Goal: Transaction & Acquisition: Purchase product/service

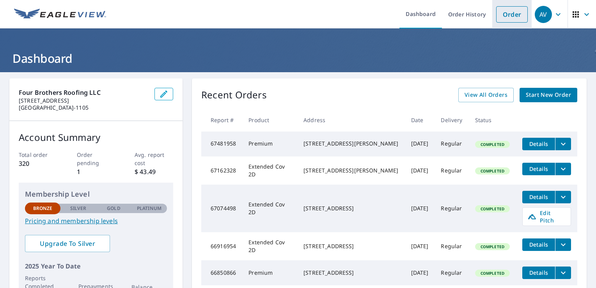
click at [519, 12] on link "Order" at bounding box center [512, 14] width 32 height 16
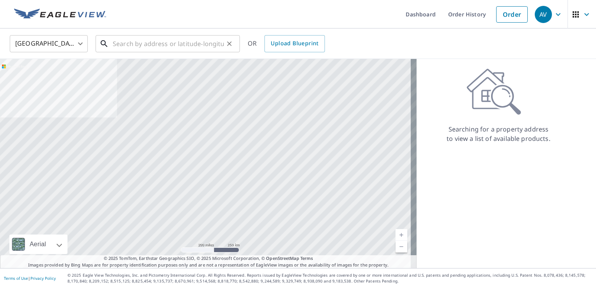
click at [154, 48] on input "text" at bounding box center [168, 44] width 111 height 22
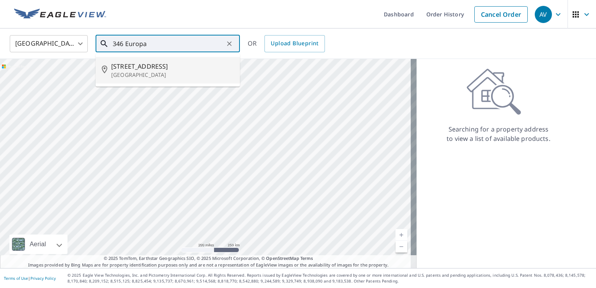
click at [153, 68] on span "[STREET_ADDRESS]" at bounding box center [172, 66] width 122 height 9
type input "[STREET_ADDRESS]"
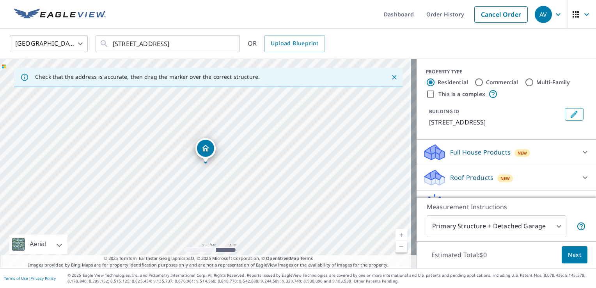
click at [396, 236] on link "Current Level 17, Zoom In" at bounding box center [402, 235] width 12 height 12
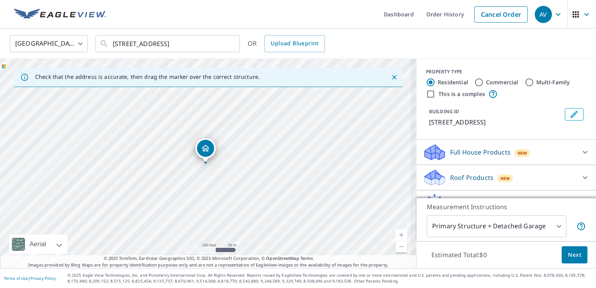
click at [396, 236] on link "Current Level 17, Zoom In" at bounding box center [402, 235] width 12 height 12
click at [396, 236] on link "Current Level 18, Zoom In" at bounding box center [402, 235] width 12 height 12
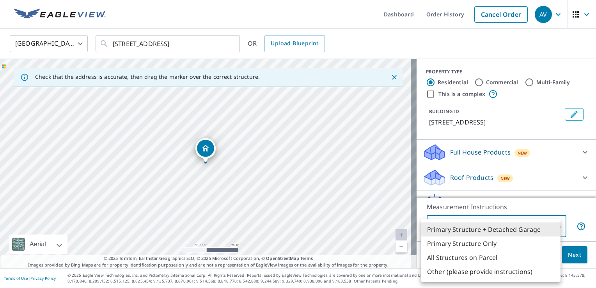
click at [552, 222] on body "AV AV Dashboard Order History Cancel Order AV [GEOGRAPHIC_DATA] [GEOGRAPHIC_DAT…" at bounding box center [298, 144] width 596 height 288
click at [487, 241] on li "Primary Structure Only" at bounding box center [491, 243] width 140 height 14
type input "2"
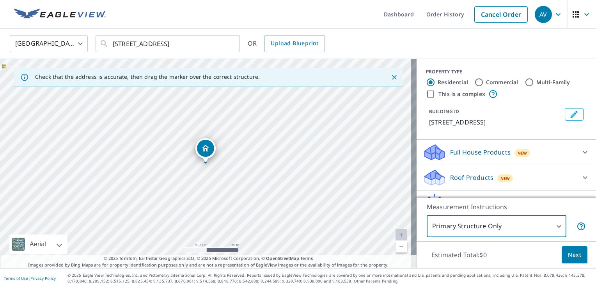
click at [581, 176] on icon at bounding box center [585, 177] width 9 height 9
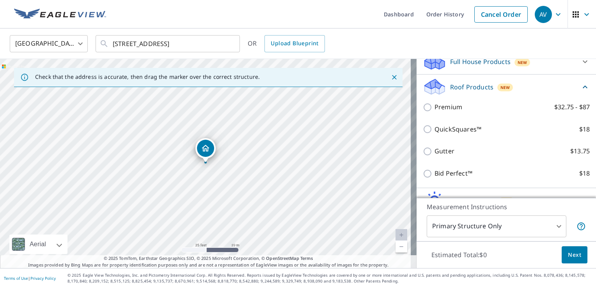
scroll to position [89, 0]
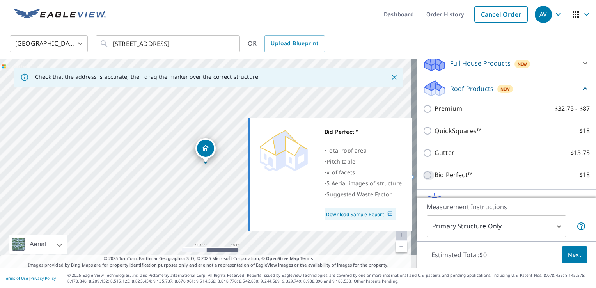
click at [423, 175] on input "Bid Perfect™ $18" at bounding box center [429, 174] width 12 height 9
checkbox input "true"
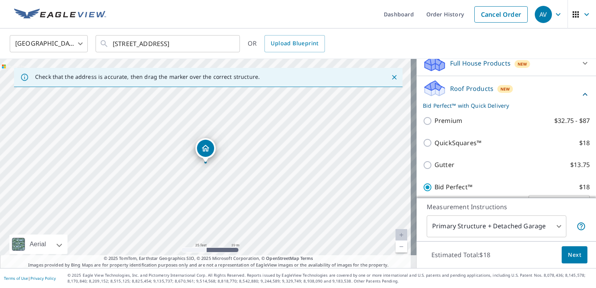
click at [552, 224] on body "AV AV Dashboard Order History Cancel Order AV [GEOGRAPHIC_DATA] [GEOGRAPHIC_DAT…" at bounding box center [298, 144] width 596 height 288
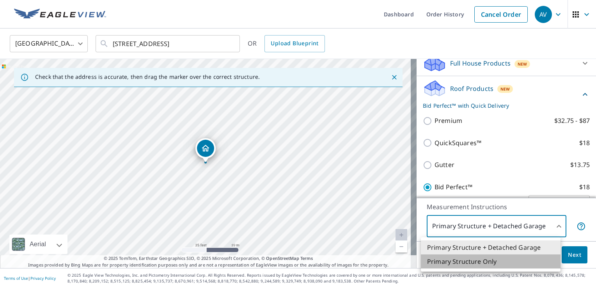
click at [495, 261] on li "Primary Structure Only" at bounding box center [491, 261] width 140 height 14
type input "2"
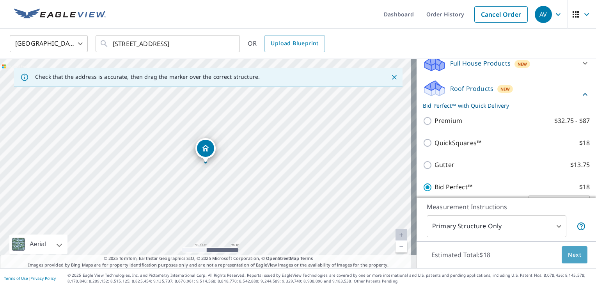
click at [572, 254] on span "Next" at bounding box center [574, 255] width 13 height 10
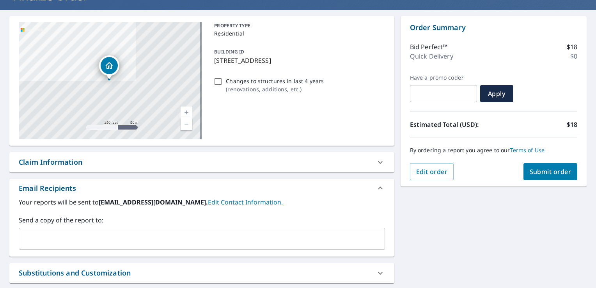
scroll to position [64, 0]
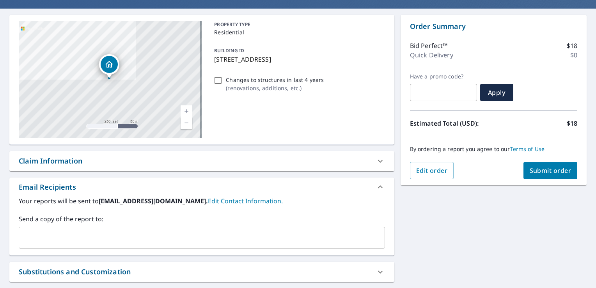
click at [170, 236] on input "text" at bounding box center [196, 237] width 348 height 15
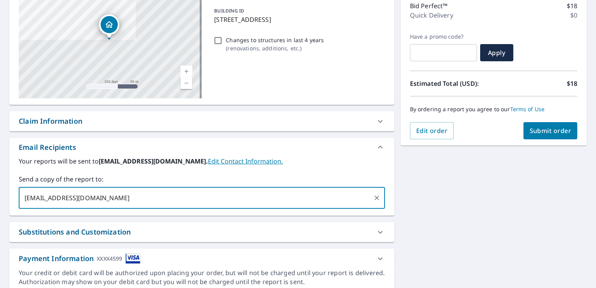
scroll to position [134, 0]
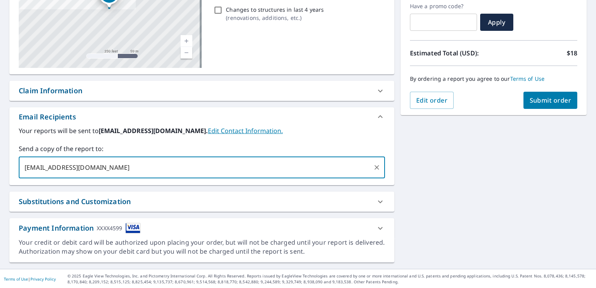
type input "[EMAIL_ADDRESS][DOMAIN_NAME]"
click at [535, 102] on span "Submit order" at bounding box center [551, 100] width 42 height 9
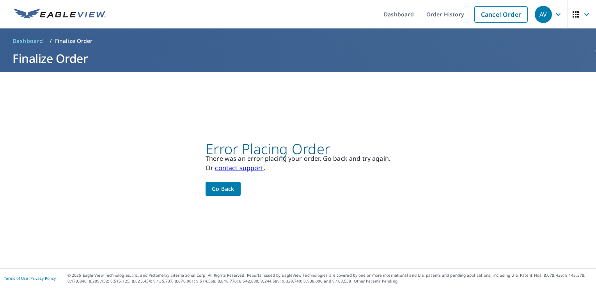
scroll to position [0, 0]
click at [225, 191] on span "Go back" at bounding box center [223, 189] width 23 height 10
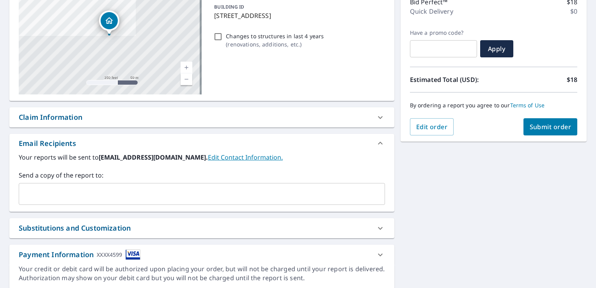
scroll to position [134, 0]
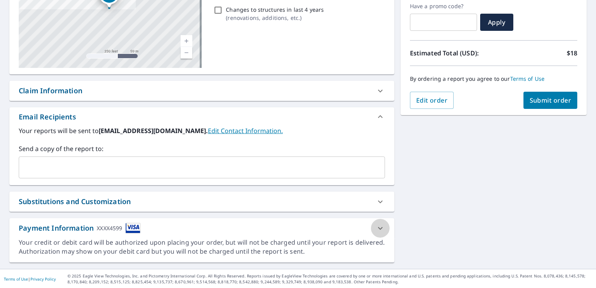
click at [376, 225] on icon at bounding box center [380, 228] width 9 height 9
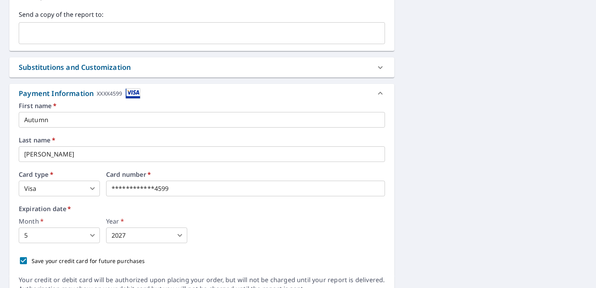
scroll to position [292, 0]
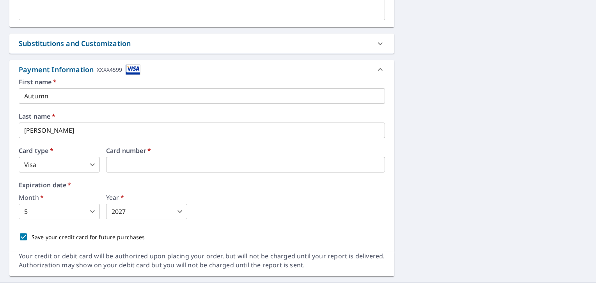
click at [91, 218] on body "AV AV Dashboard Order History Cancel Order AV Dashboard / Finalize Order Finali…" at bounding box center [298, 144] width 596 height 288
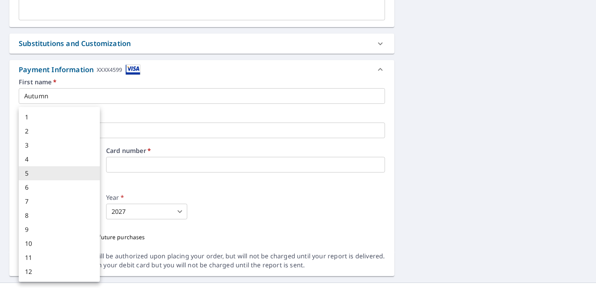
click at [48, 116] on li "1" at bounding box center [59, 117] width 81 height 14
type input "1"
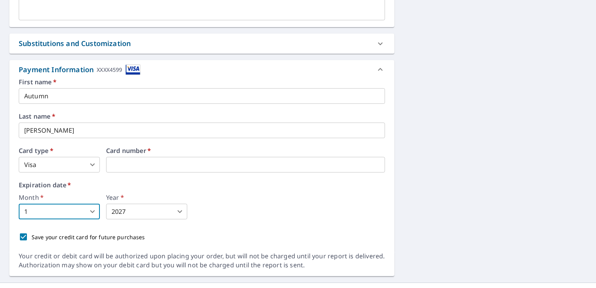
click at [184, 215] on body "AV AV Dashboard Order History Cancel Order AV Dashboard / Finalize Order Finali…" at bounding box center [298, 144] width 596 height 288
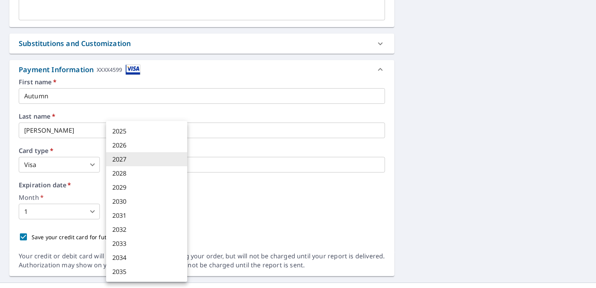
click at [142, 172] on li "2028" at bounding box center [146, 173] width 81 height 14
type input "2028"
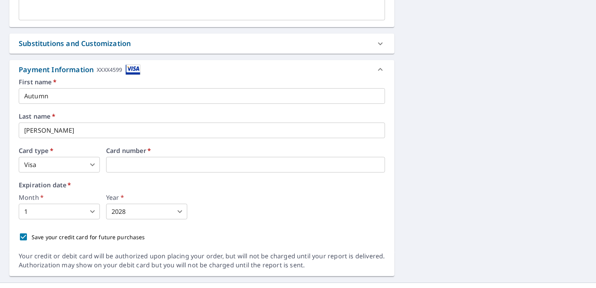
click at [510, 155] on div "[STREET_ADDRESS] Aerial Road A standard road map Aerial A detailed look from ab…" at bounding box center [298, 31] width 596 height 502
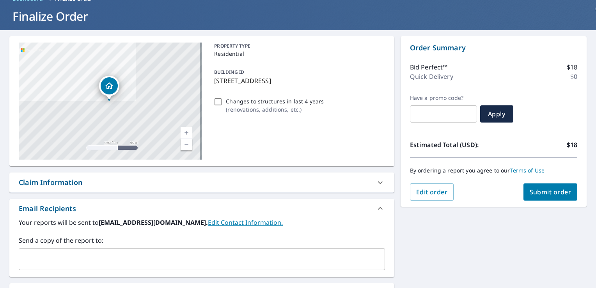
scroll to position [0, 0]
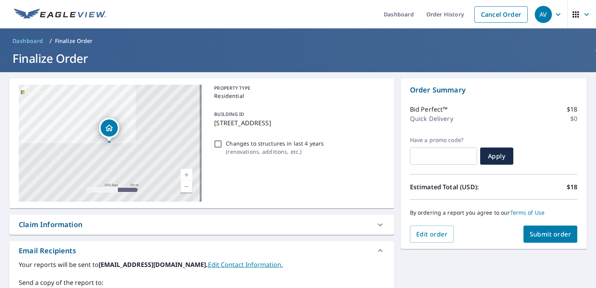
click at [551, 240] on button "Submit order" at bounding box center [551, 233] width 54 height 17
